Goal: Information Seeking & Learning: Learn about a topic

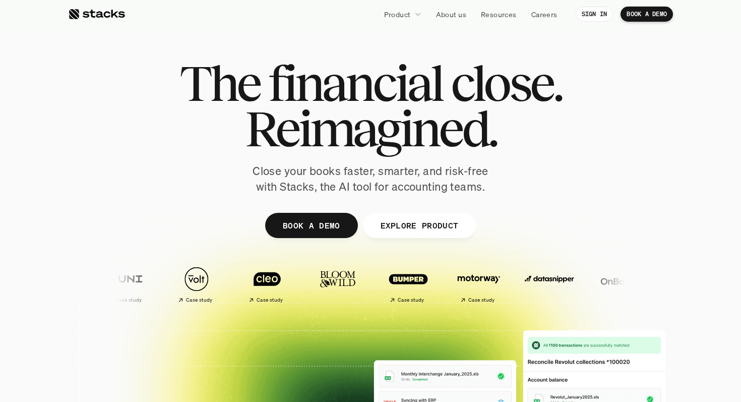
click at [167, 127] on div "The financial close. Reimagined. Close your books faster, smarter, and risk-fre…" at bounding box center [370, 127] width 565 height 134
click at [407, 10] on p "Product" at bounding box center [397, 14] width 27 height 11
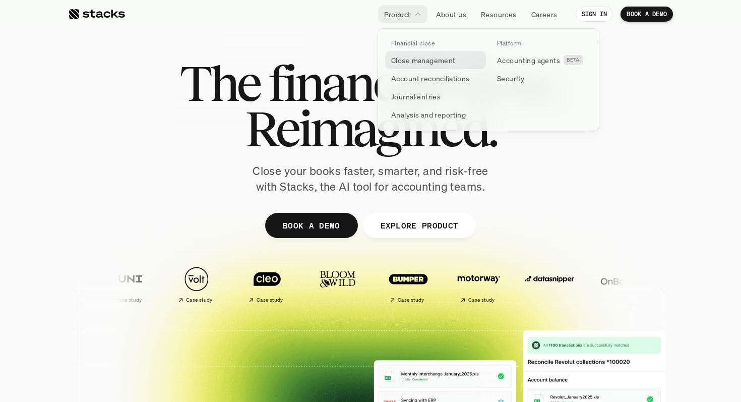
click at [424, 60] on p "Close management" at bounding box center [423, 60] width 65 height 11
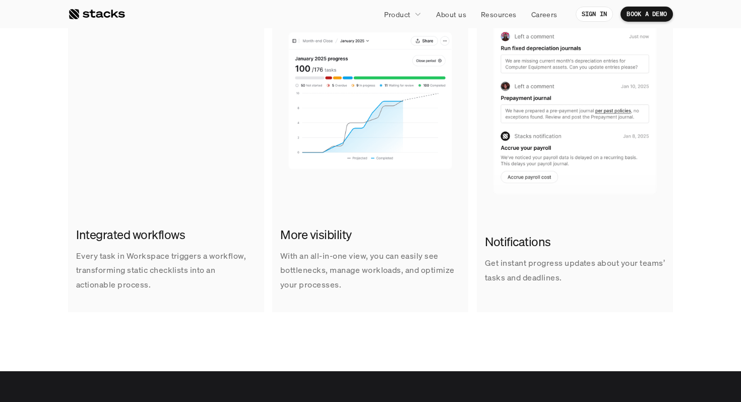
scroll to position [707, 0]
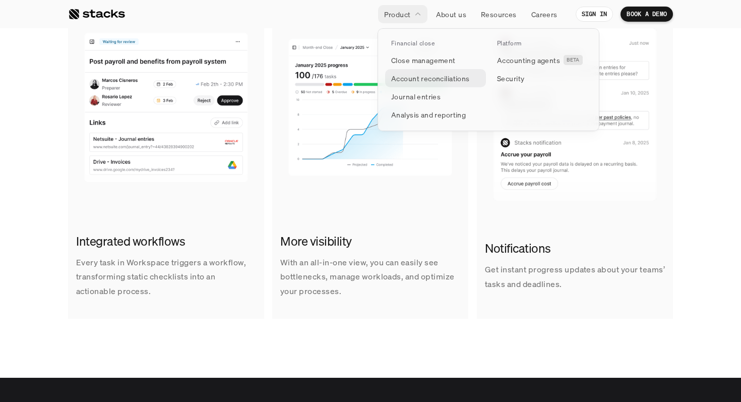
click at [446, 79] on p "Account reconciliations" at bounding box center [430, 78] width 79 height 11
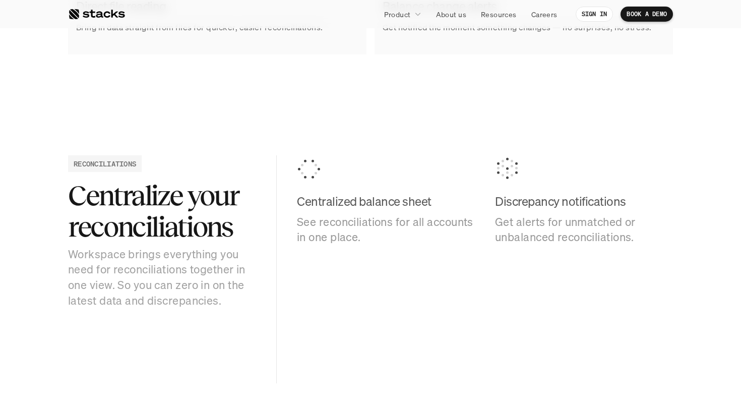
scroll to position [984, 0]
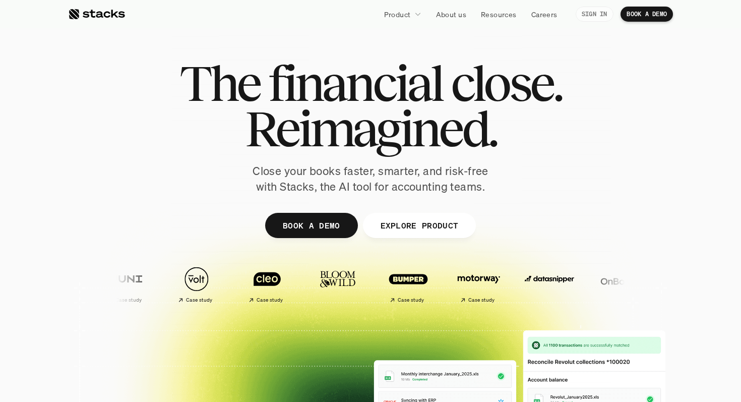
click at [592, 13] on p "SIGN IN" at bounding box center [595, 14] width 26 height 7
